Goal: Information Seeking & Learning: Learn about a topic

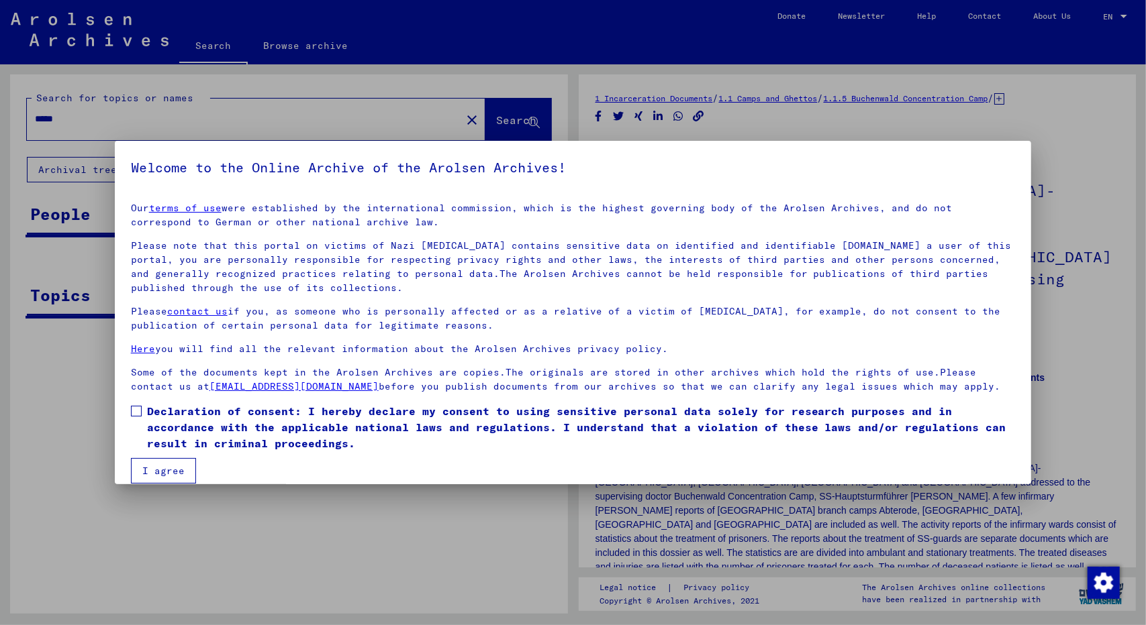
scroll to position [15, 0]
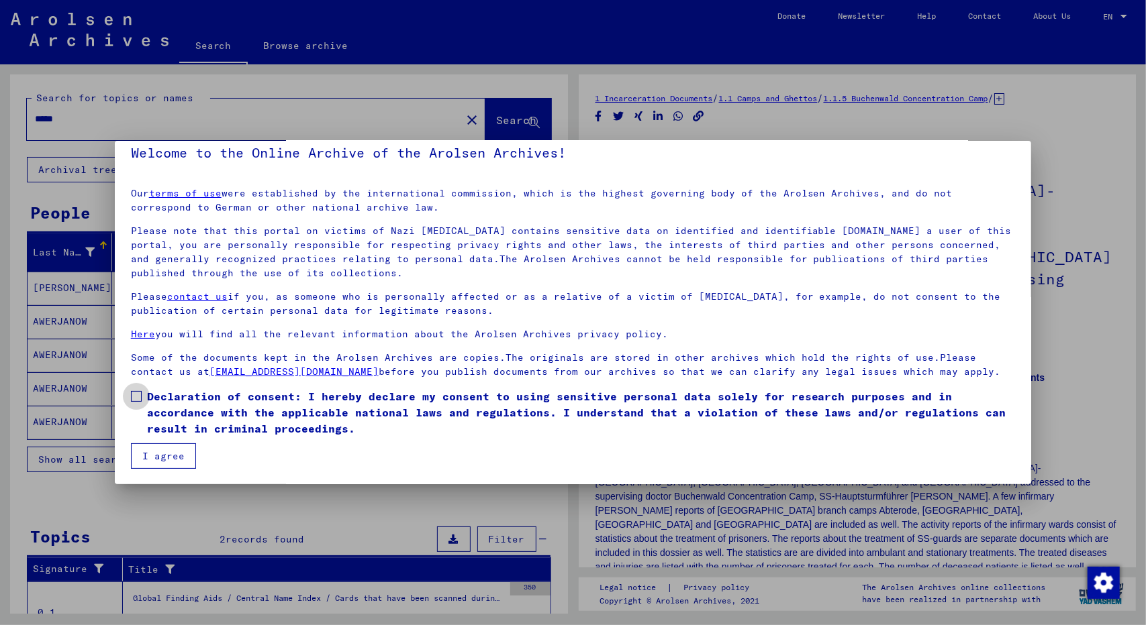
click at [147, 400] on span "Declaration of consent: I hereby declare my consent to using sensitive personal…" at bounding box center [581, 413] width 868 height 48
click at [185, 478] on mat-dialog-container "Welcome to the Online Archive of the Arolsen Archives! Our terms of use were es…" at bounding box center [573, 313] width 917 height 344
click at [176, 459] on button "I agree" at bounding box center [163, 457] width 65 height 26
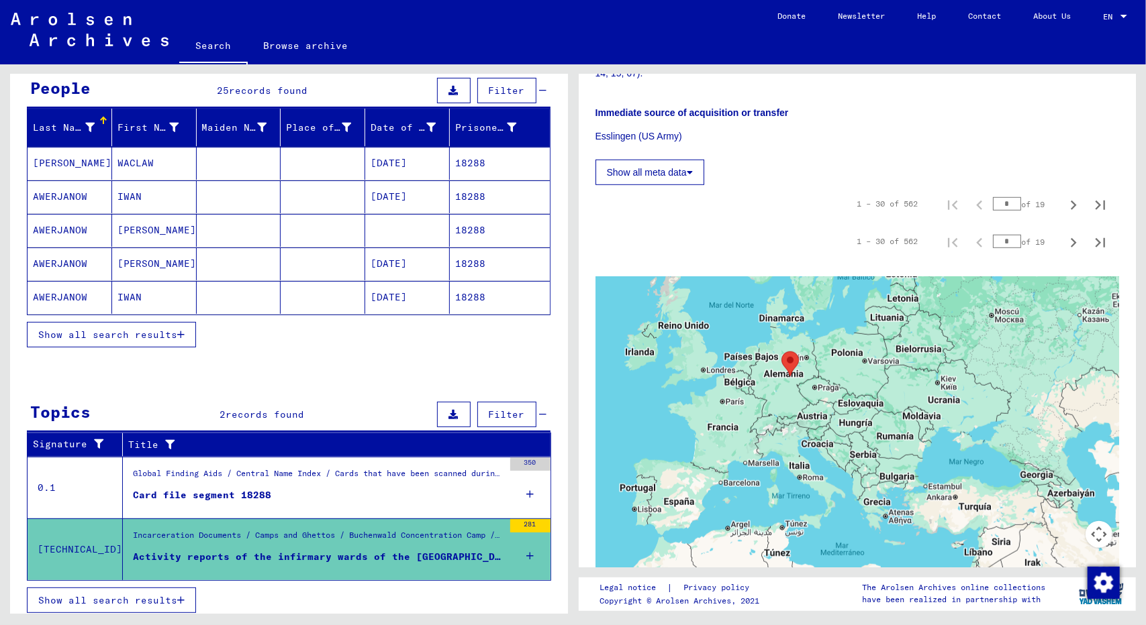
scroll to position [0, 0]
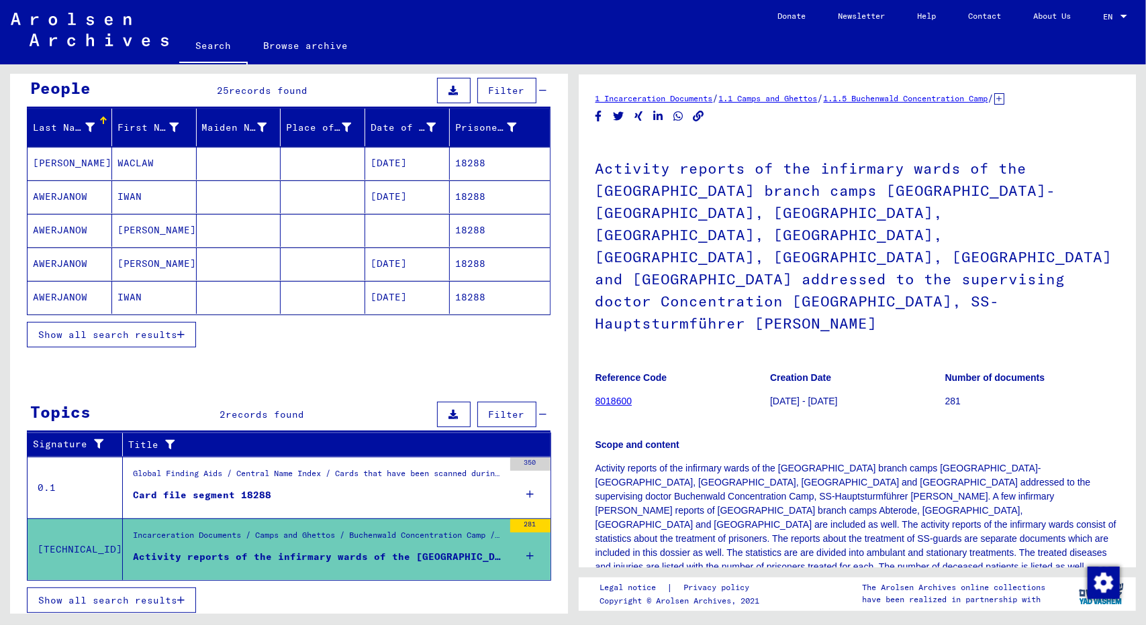
click at [620, 362] on figure "Reference Code 8018600" at bounding box center [682, 392] width 174 height 60
click at [620, 396] on link "8018600" at bounding box center [613, 401] width 37 height 11
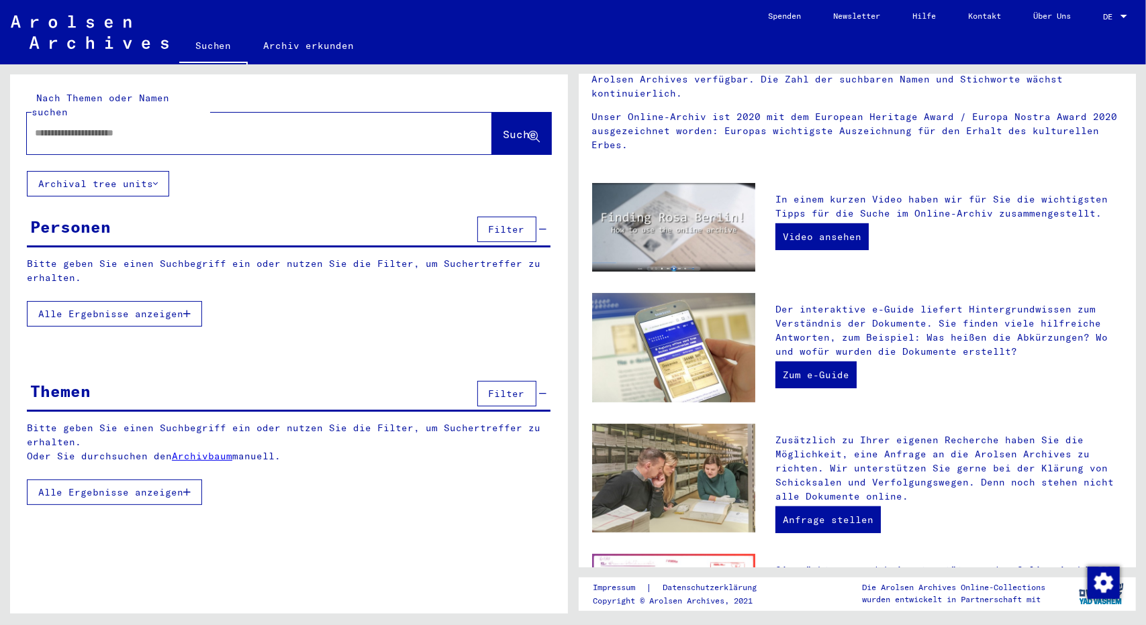
scroll to position [183, 0]
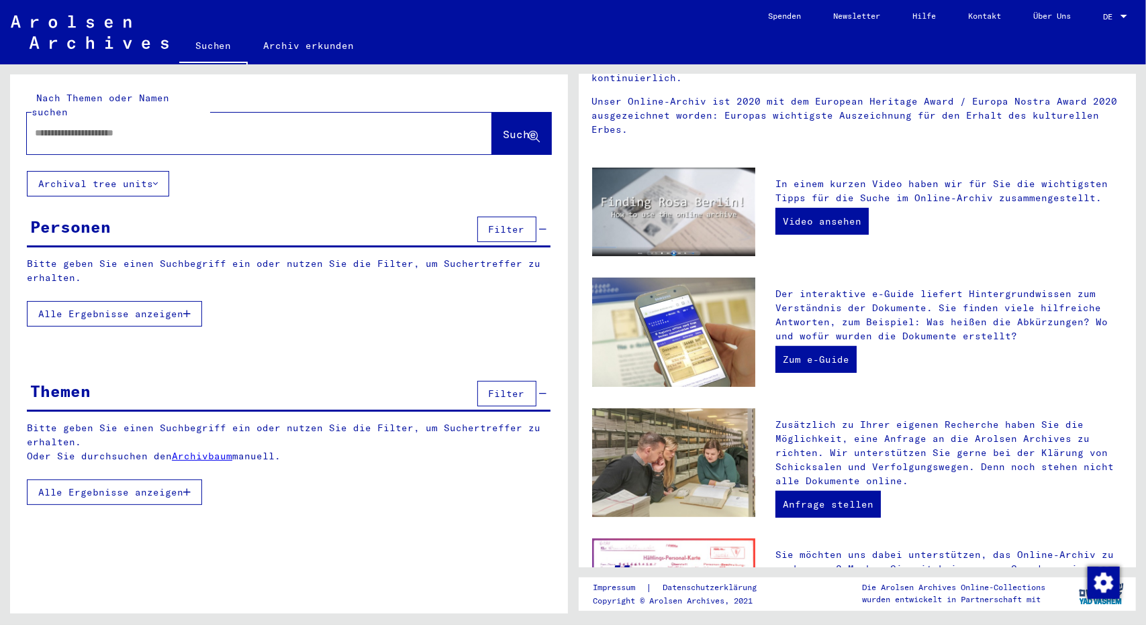
type input "*****"
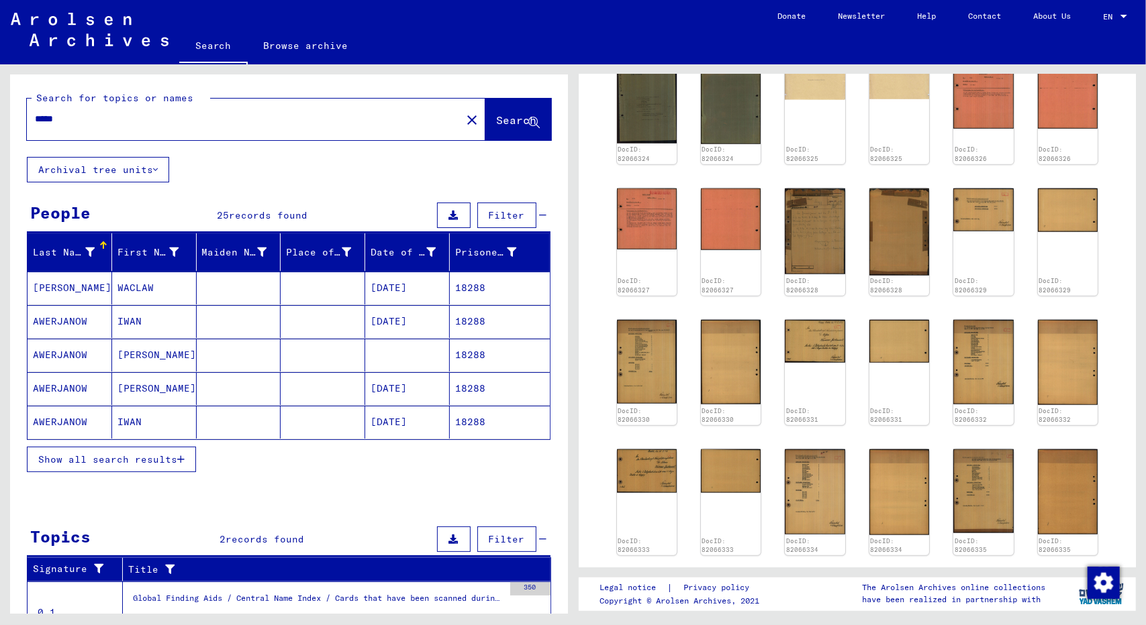
scroll to position [753, 0]
click at [716, 187] on img at bounding box center [730, 219] width 63 height 65
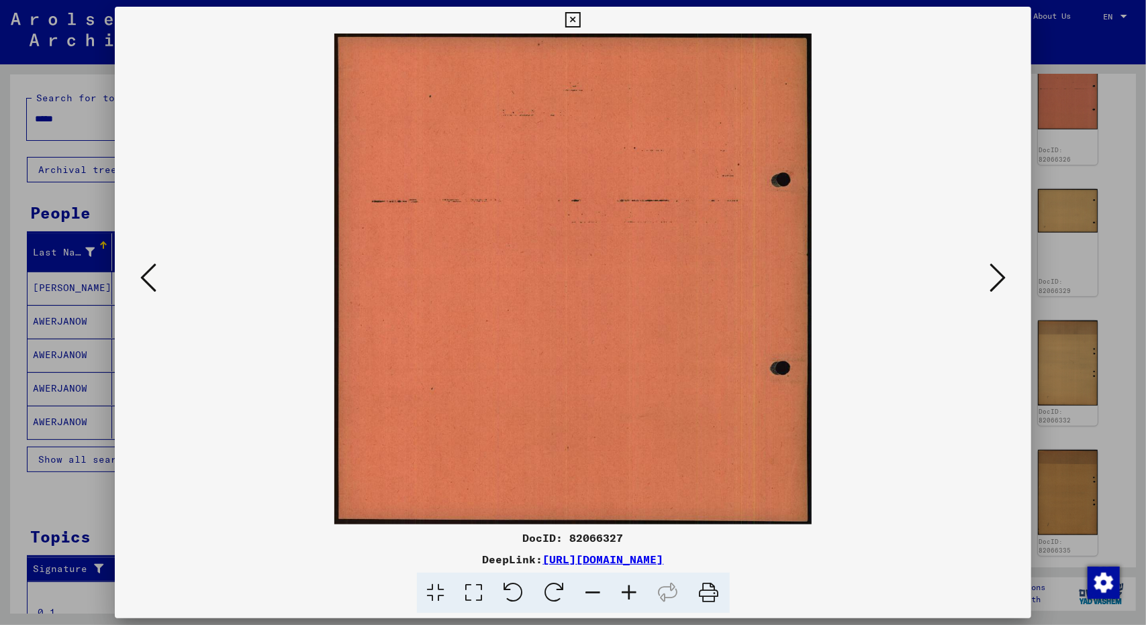
click at [154, 278] on icon at bounding box center [148, 278] width 16 height 32
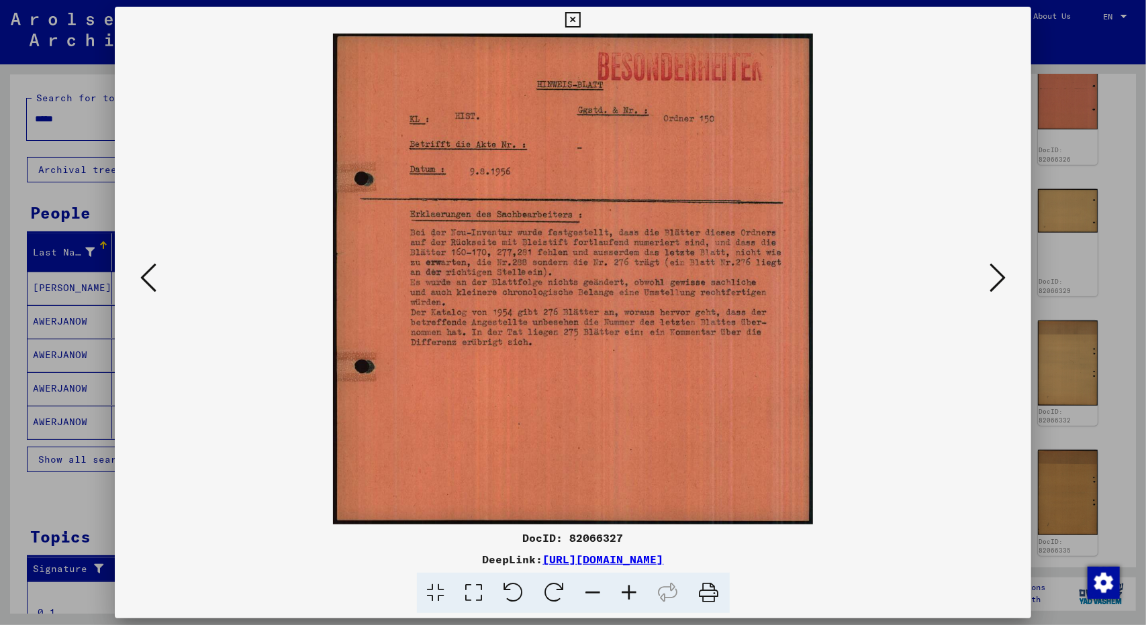
click at [1107, 249] on div at bounding box center [573, 312] width 1146 height 625
click at [1107, 249] on yv-its-full-details "1 Incarceration Documents / 1.1 Camps and Ghettos / 1.1.5 Buchenwald Concentrat…" at bounding box center [858, 242] width 558 height 1808
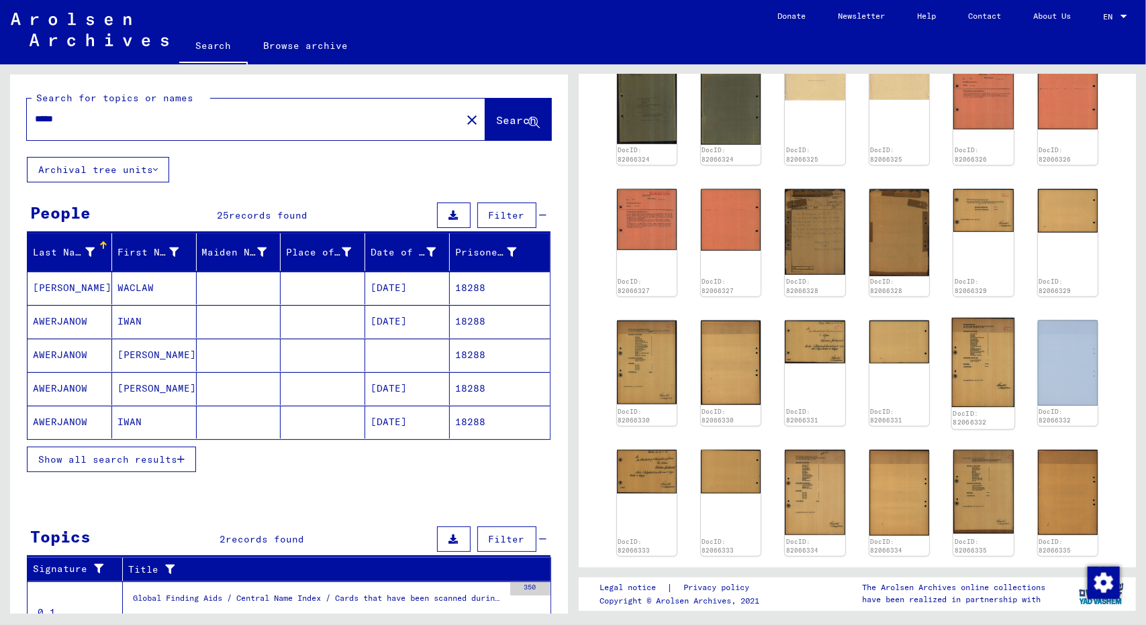
click at [964, 318] on img at bounding box center [983, 362] width 63 height 89
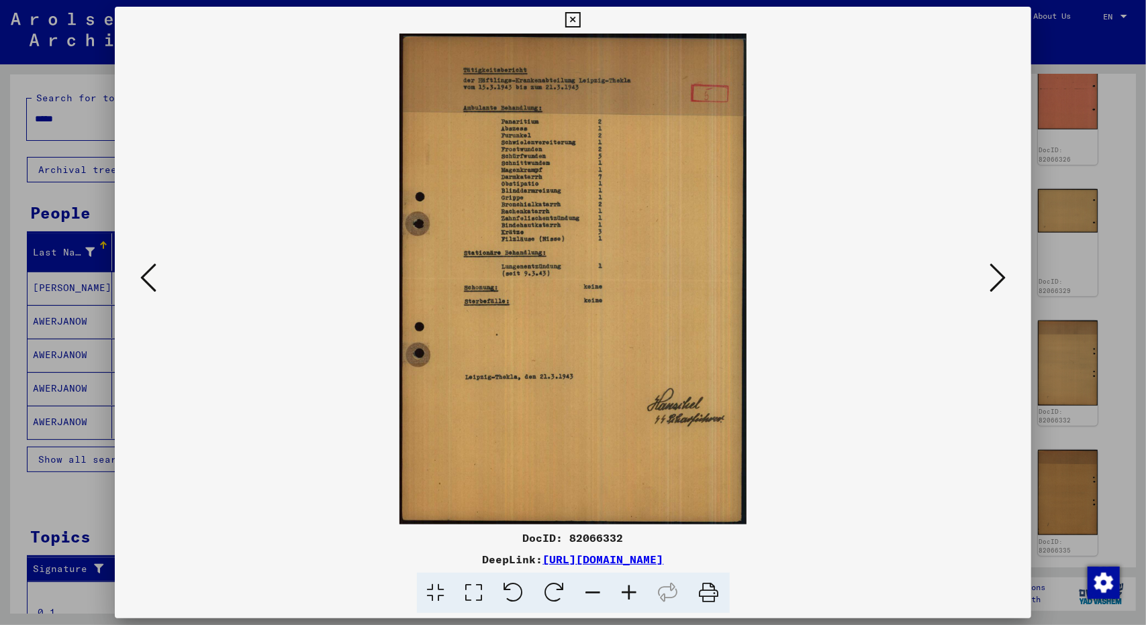
click at [1077, 276] on div at bounding box center [573, 312] width 1146 height 625
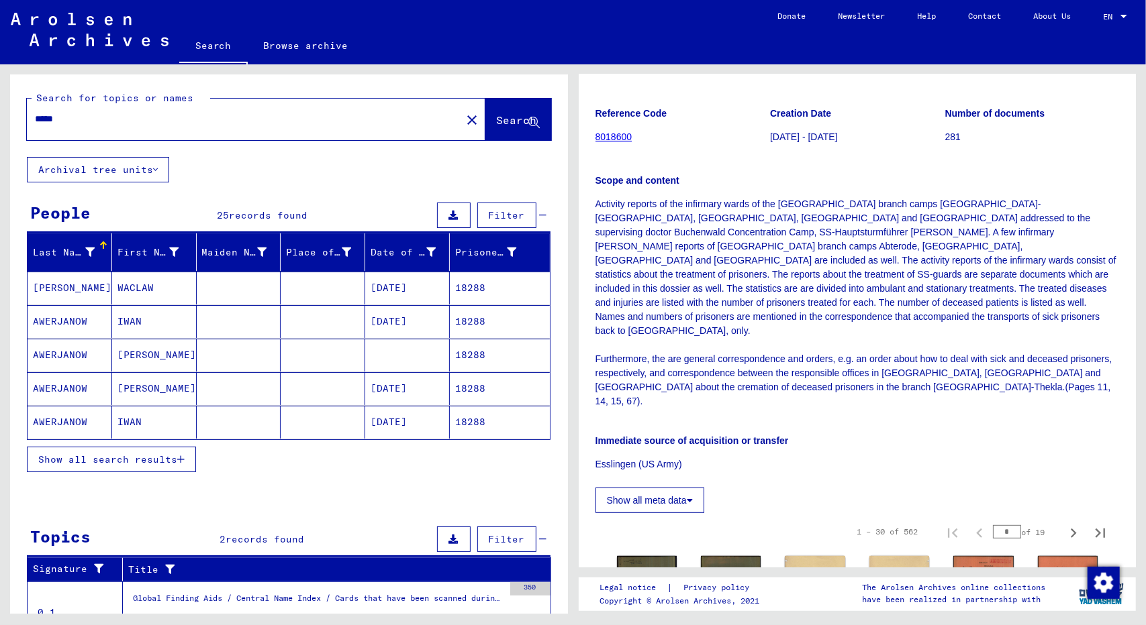
scroll to position [216, 0]
